Goal: Contribute content: Add original content to the website for others to see

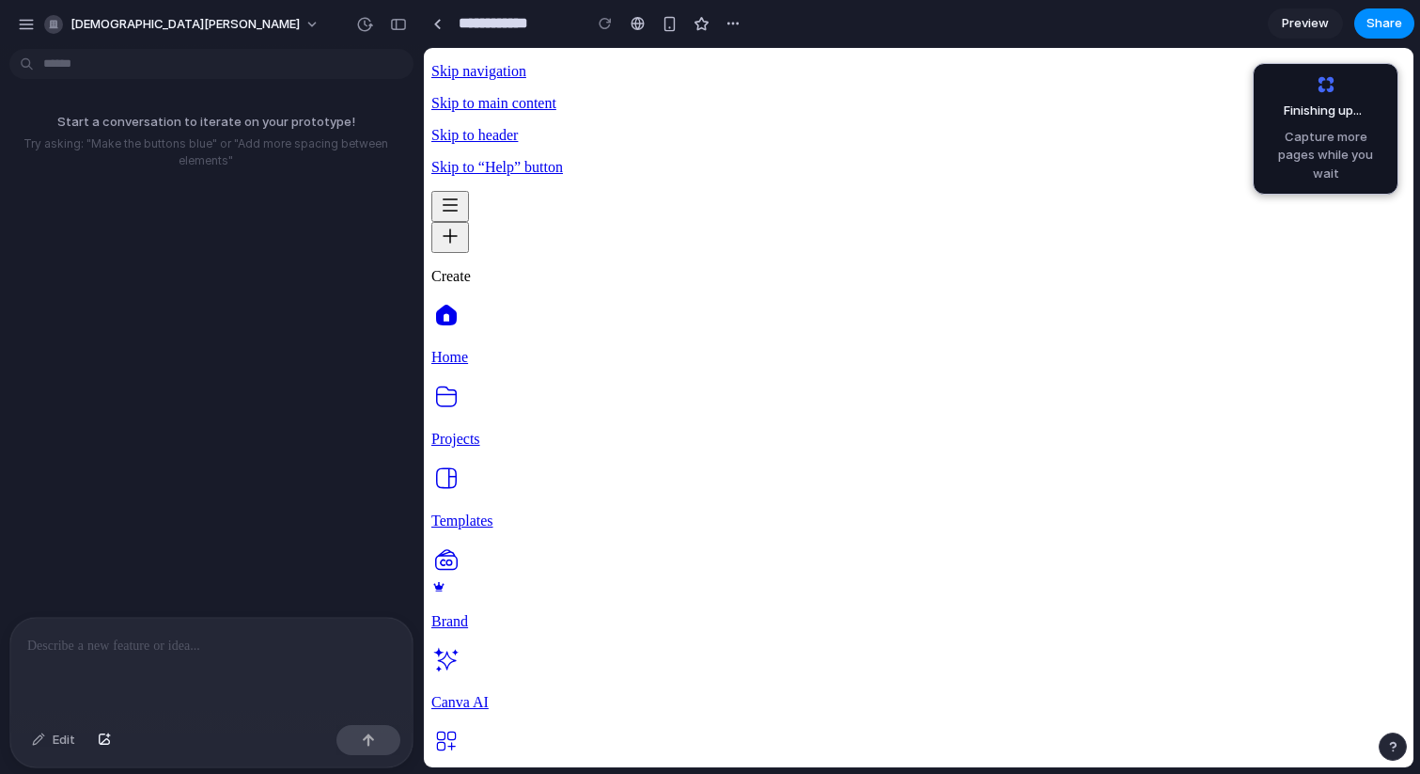
click at [115, 638] on p at bounding box center [211, 645] width 368 height 23
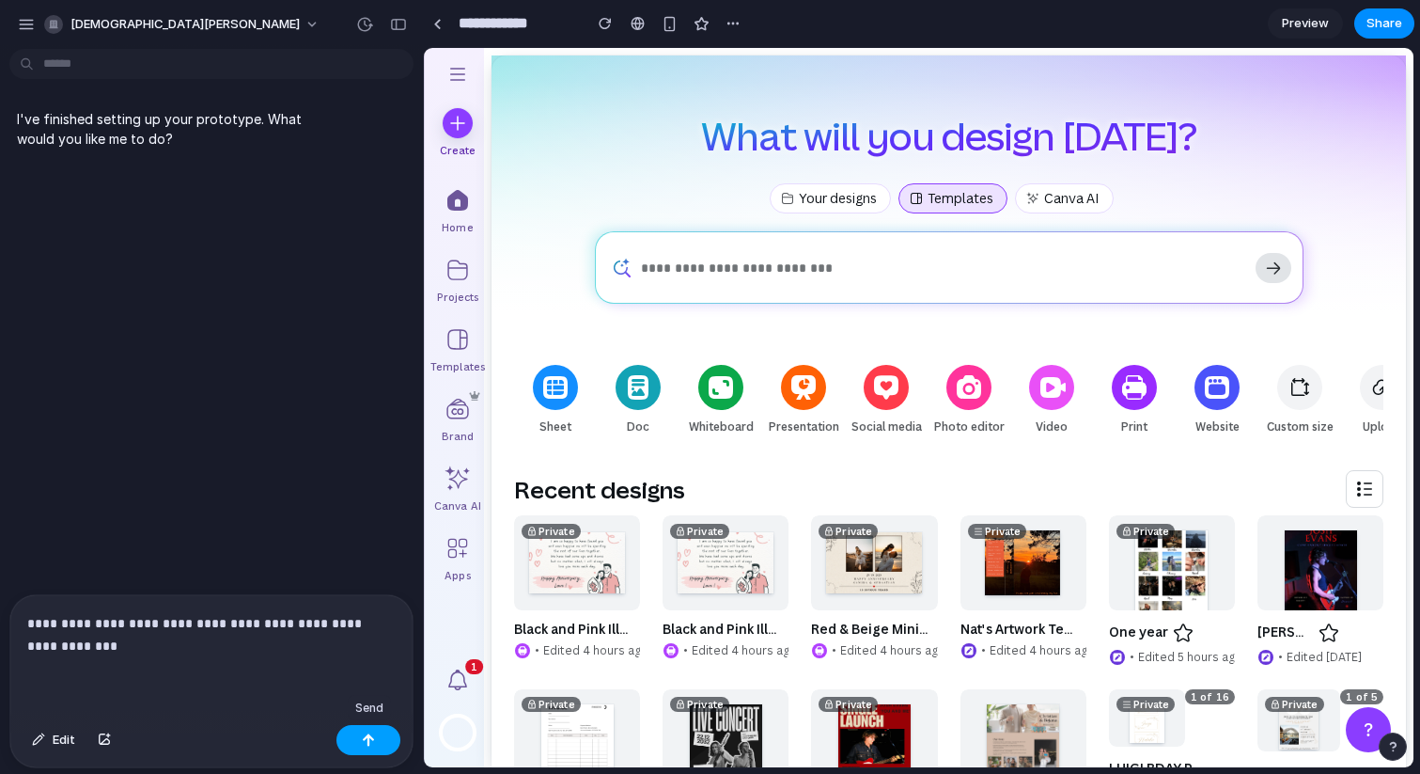
click at [376, 739] on button "button" at bounding box center [368, 740] width 64 height 30
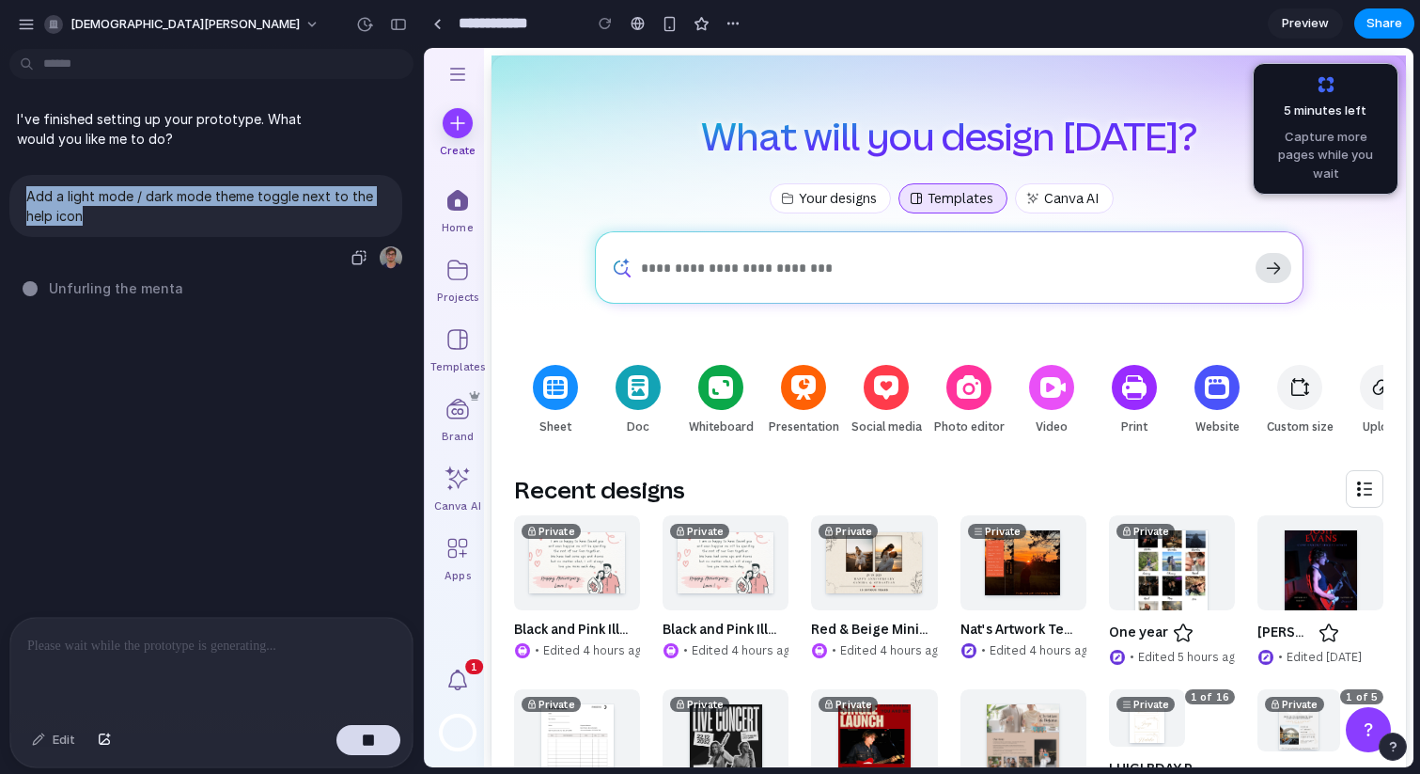
drag, startPoint x: 115, startPoint y: 218, endPoint x: 23, endPoint y: 194, distance: 94.4
click at [23, 194] on div "Add a light mode / dark mode theme toggle next to the help icon" at bounding box center [205, 206] width 393 height 62
copy p "Add a light mode / dark mode theme toggle next to the help icon"
click at [442, 19] on link at bounding box center [437, 23] width 28 height 28
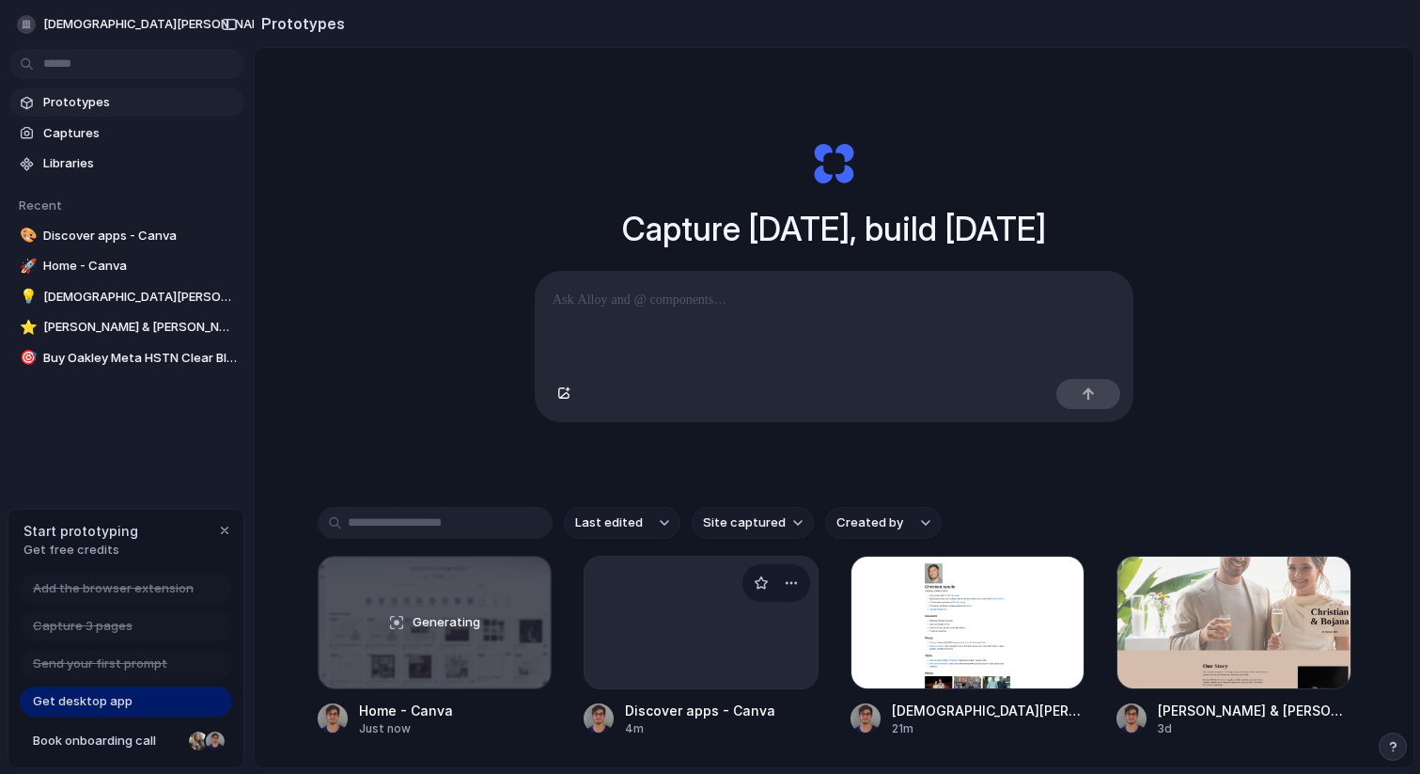
click at [683, 610] on div at bounding box center [701, 621] width 235 height 133
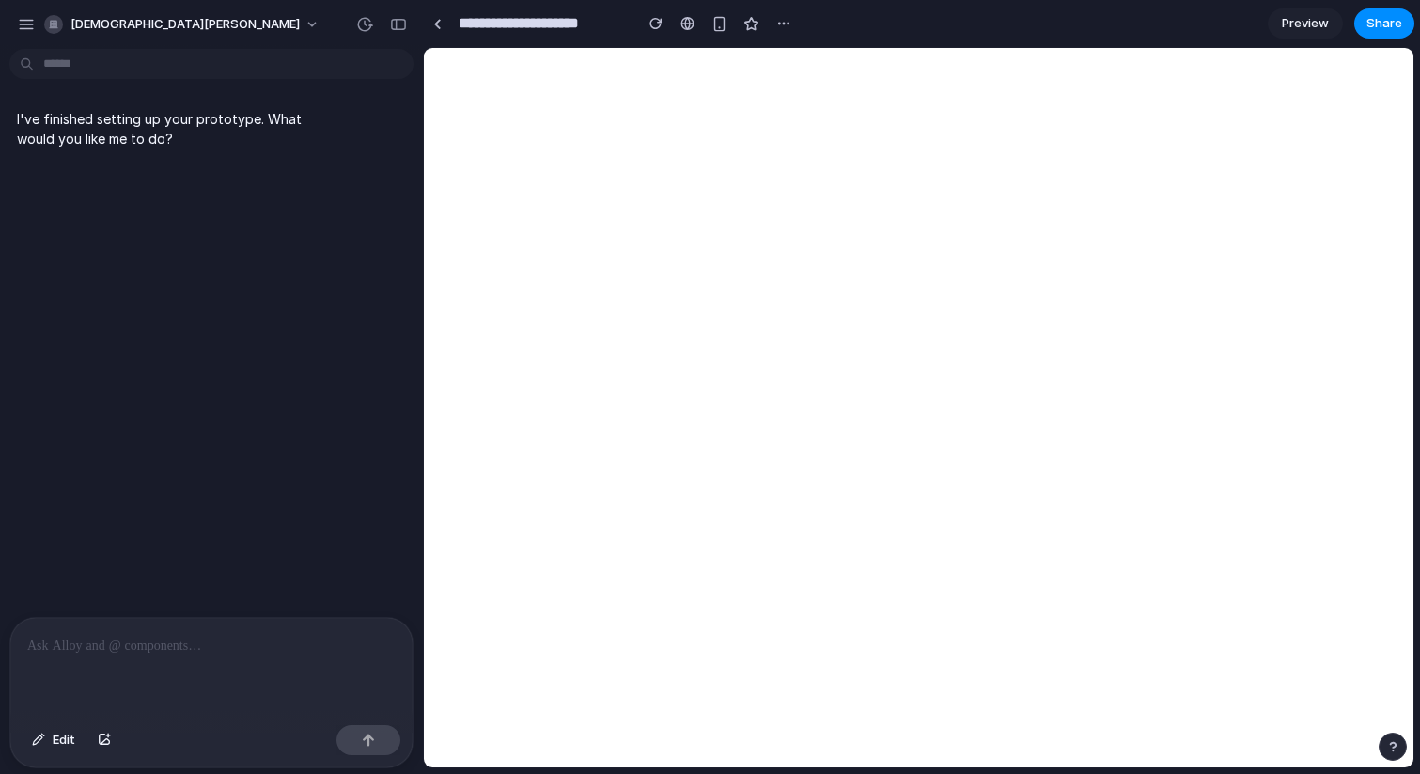
click at [172, 633] on div at bounding box center [211, 668] width 402 height 100
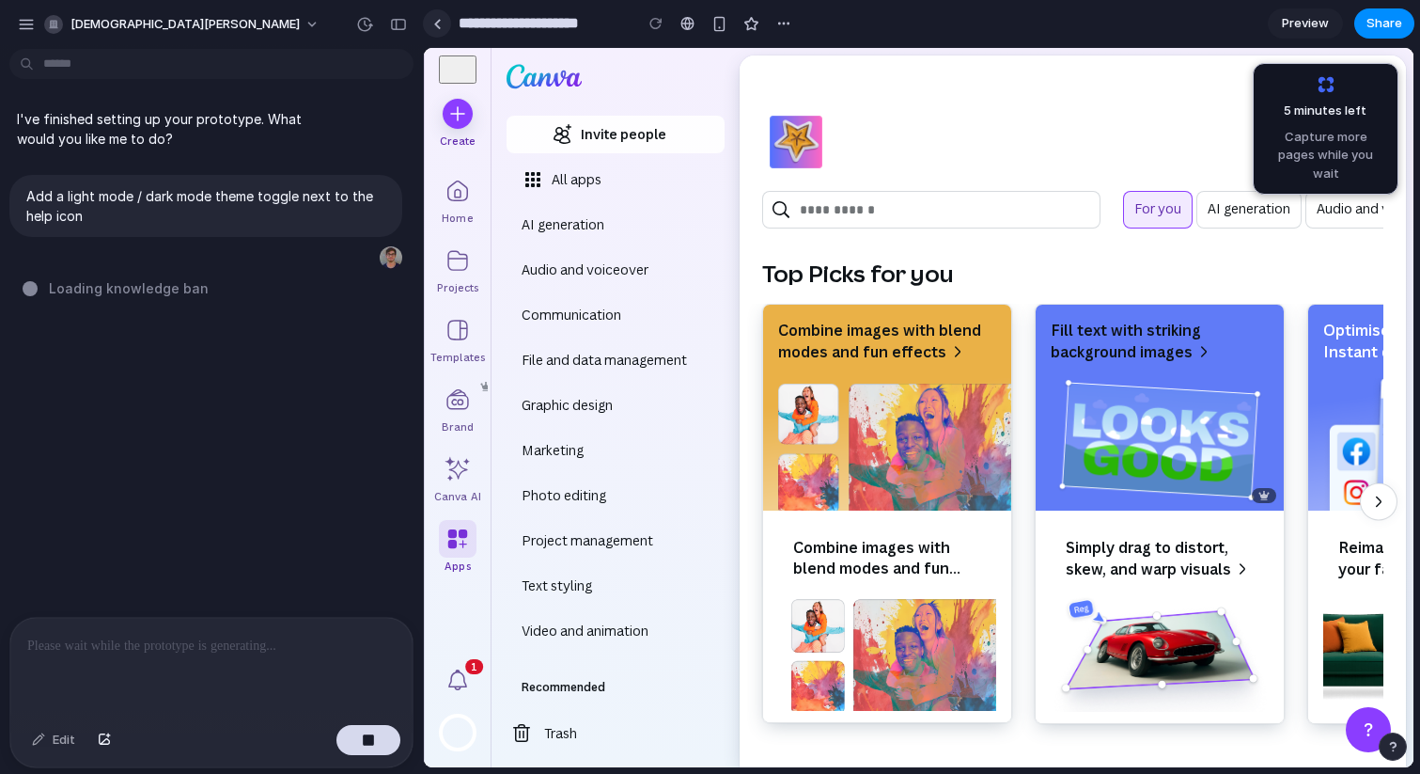
click at [441, 23] on link at bounding box center [437, 23] width 28 height 28
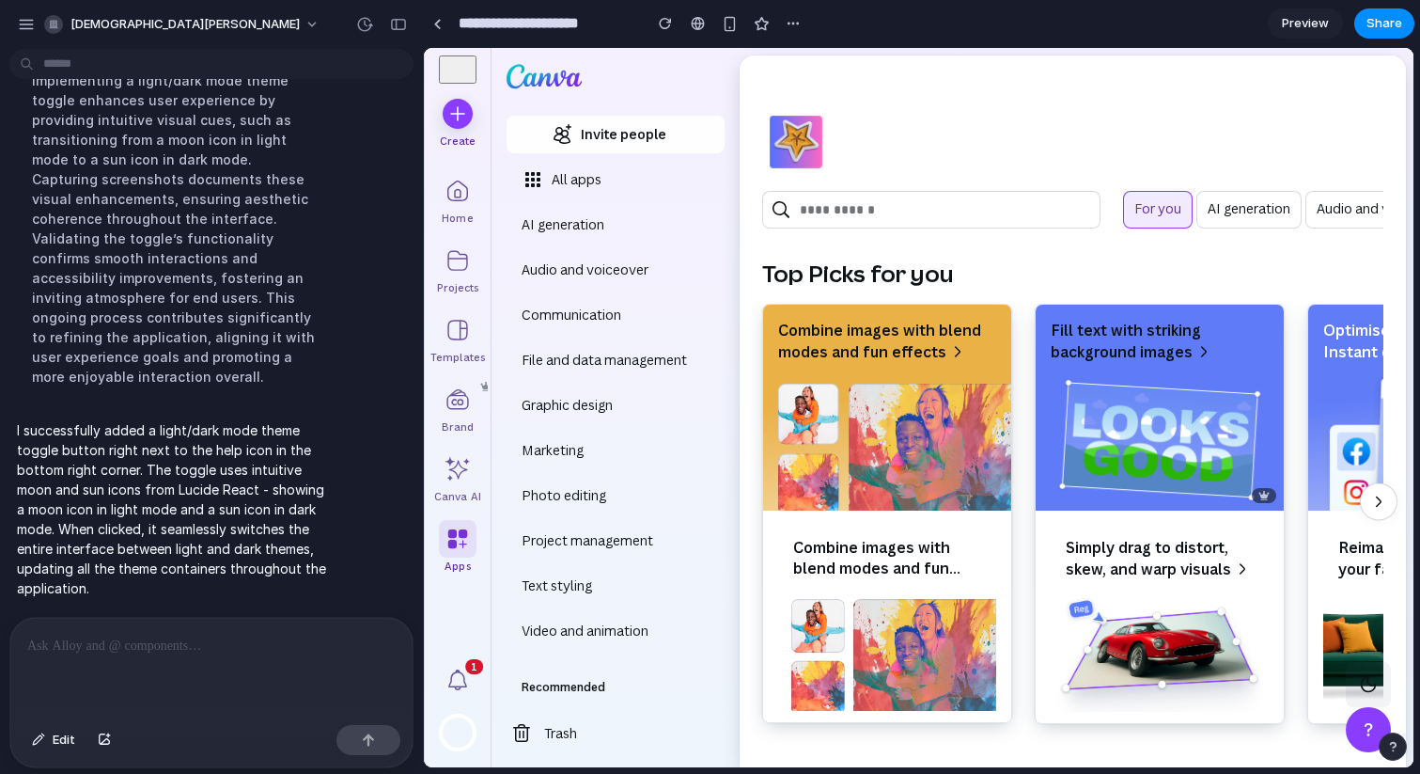
click at [1369, 687] on icon "button" at bounding box center [1368, 684] width 19 height 19
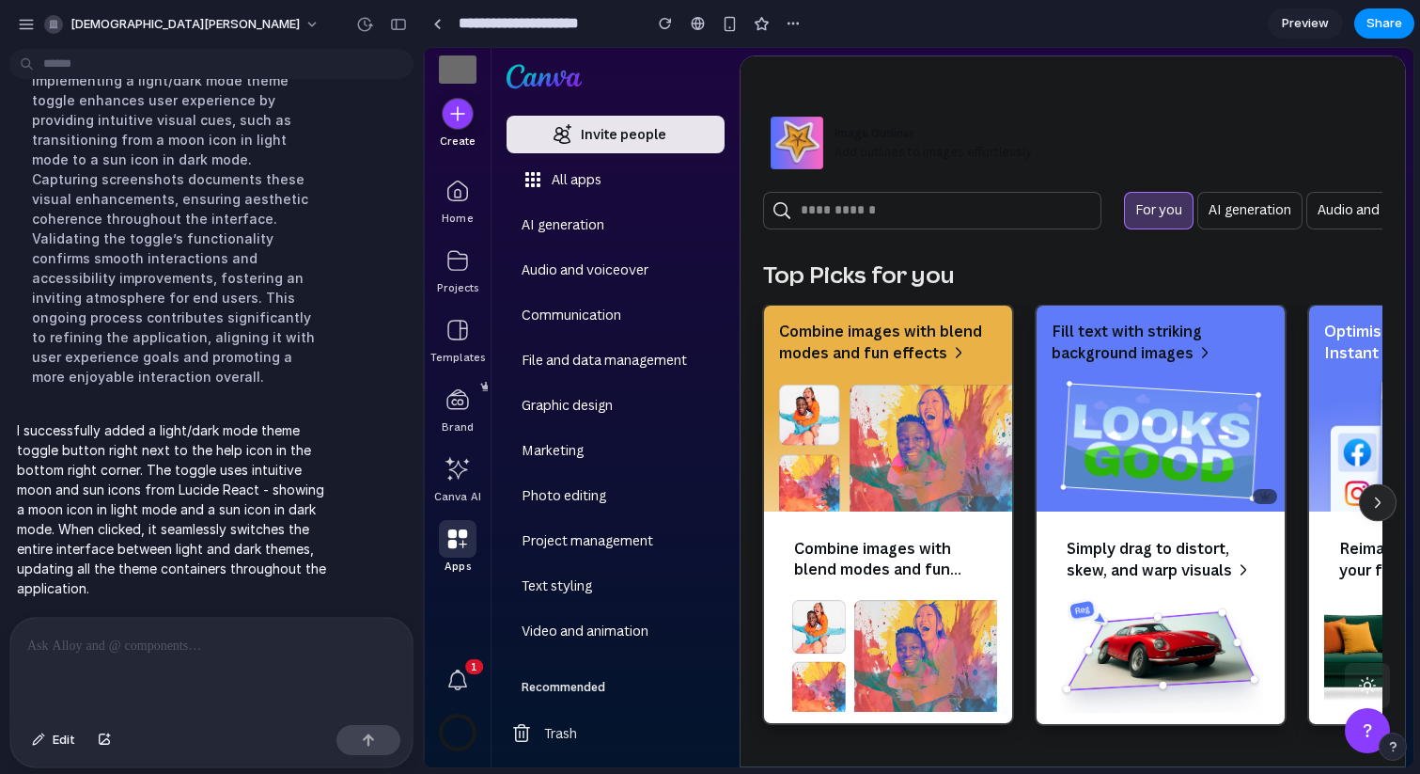
click at [1369, 687] on icon "button" at bounding box center [1367, 685] width 19 height 19
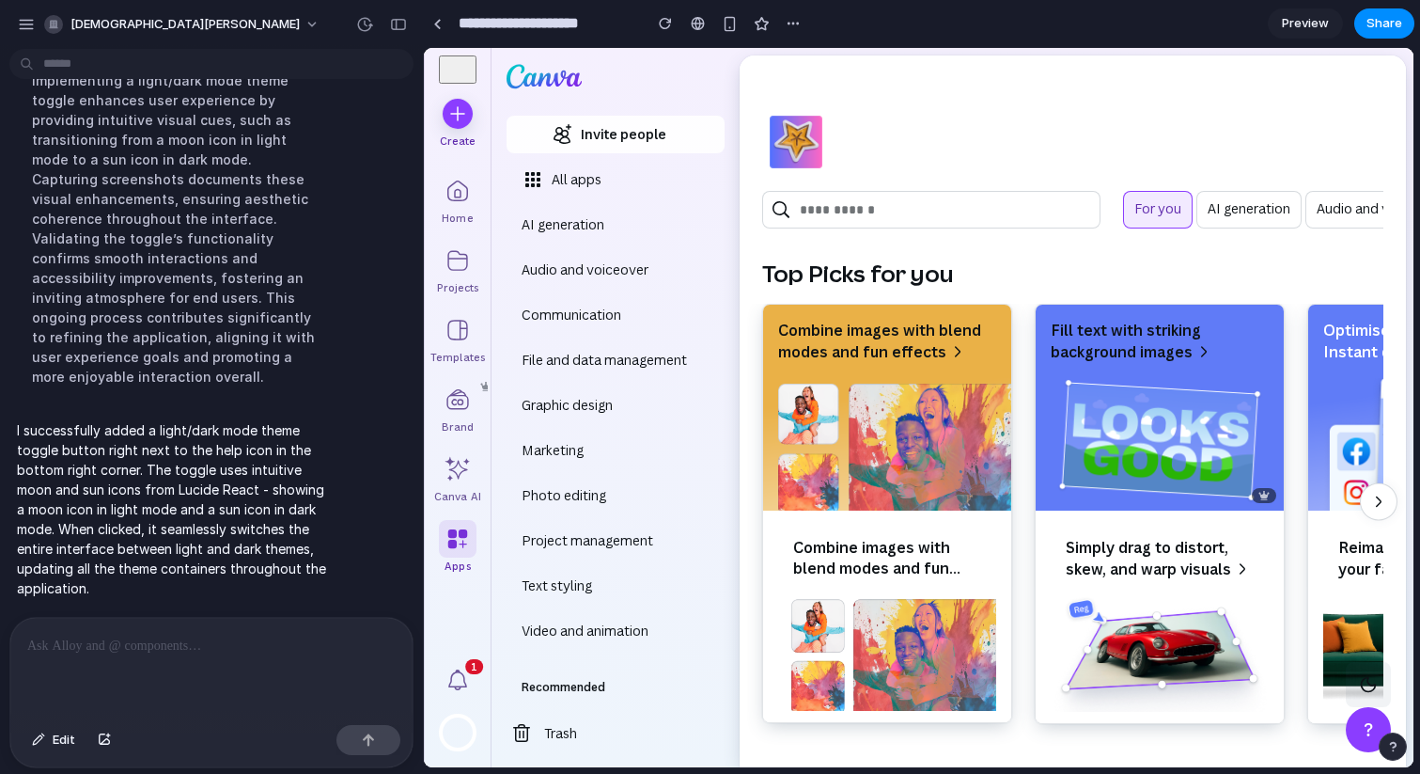
click at [1369, 687] on icon "button" at bounding box center [1368, 684] width 19 height 19
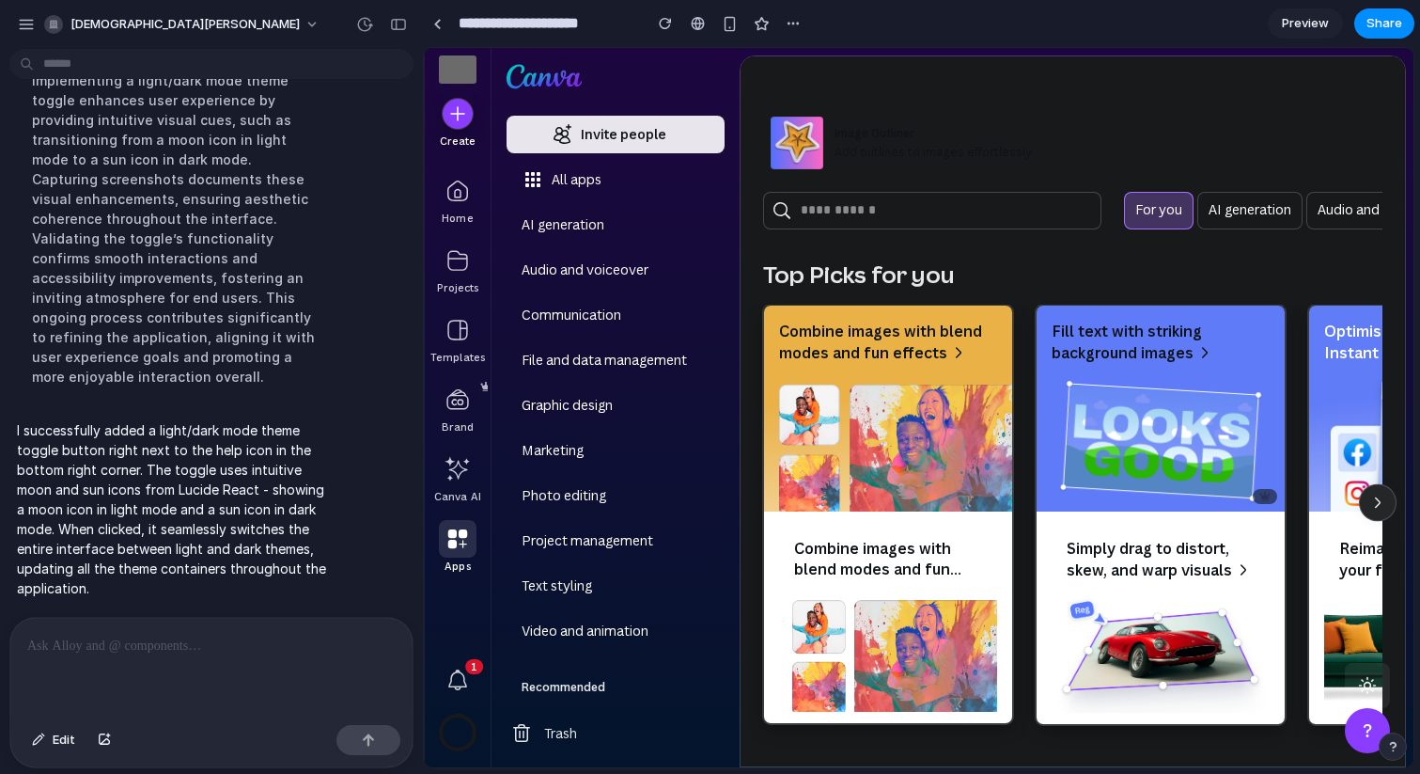
click at [1369, 687] on icon "button" at bounding box center [1367, 685] width 19 height 19
